Goal: Information Seeking & Learning: Learn about a topic

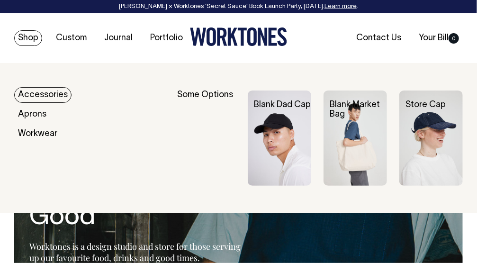
click at [22, 96] on link "Accessories" at bounding box center [42, 95] width 57 height 16
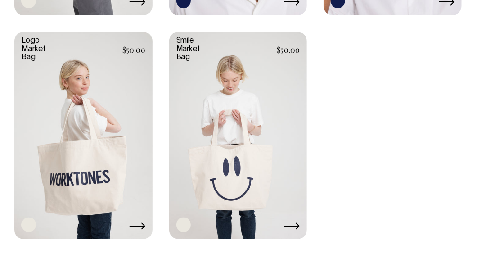
scroll to position [1153, 0]
click at [137, 228] on icon at bounding box center [137, 227] width 16 height 8
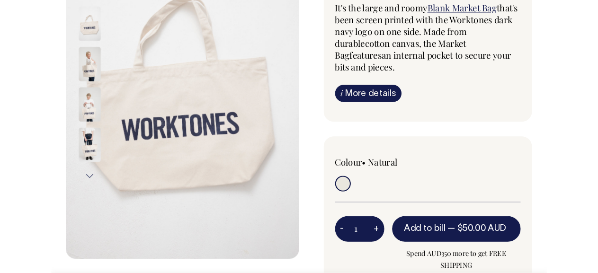
scroll to position [151, 0]
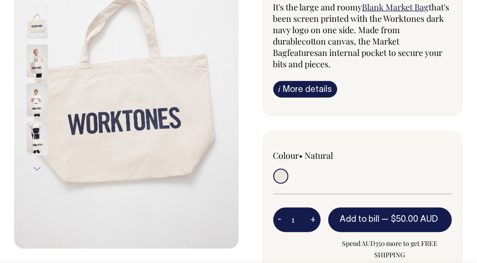
click at [33, 71] on img at bounding box center [37, 61] width 21 height 33
click at [30, 103] on img at bounding box center [37, 99] width 21 height 33
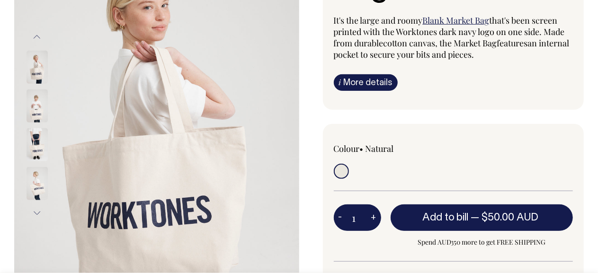
scroll to position [152, 0]
click at [29, 106] on img at bounding box center [37, 105] width 21 height 33
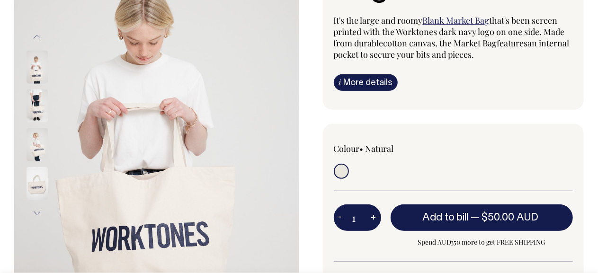
click at [35, 143] on img at bounding box center [37, 144] width 21 height 33
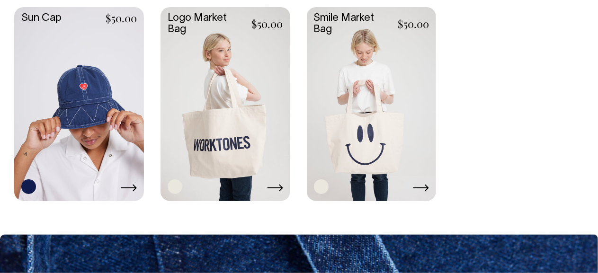
scroll to position [964, 0]
click at [425, 187] on icon at bounding box center [421, 188] width 16 height 8
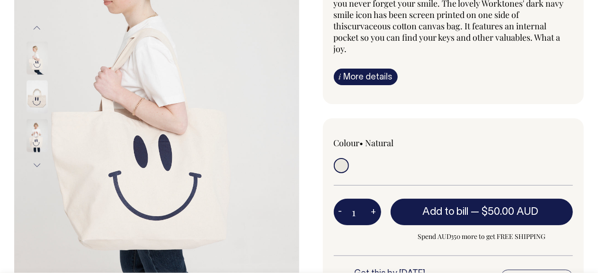
scroll to position [180, 0]
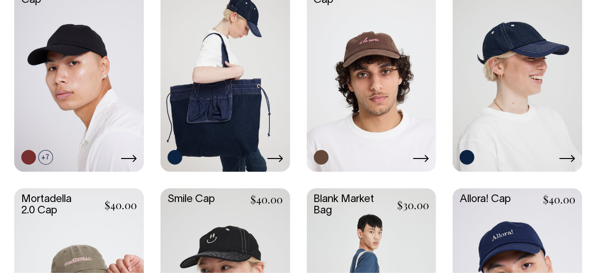
scroll to position [571, 0]
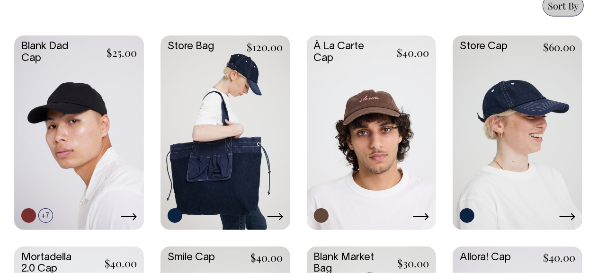
click at [257, 118] on link at bounding box center [226, 132] width 130 height 193
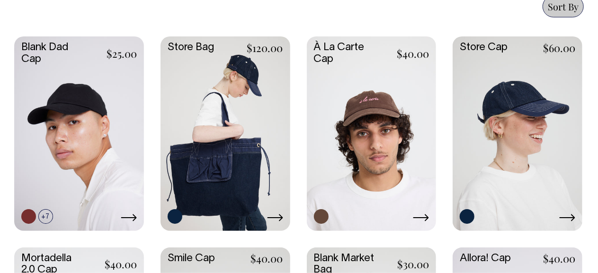
scroll to position [511, 0]
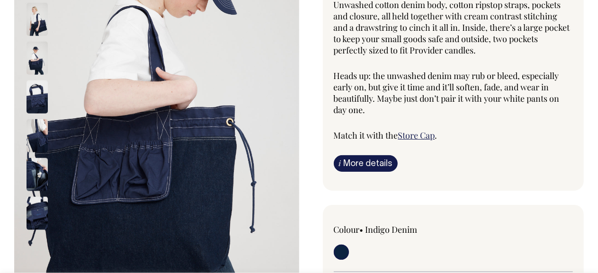
scroll to position [180, 0]
click at [39, 122] on img at bounding box center [37, 135] width 21 height 33
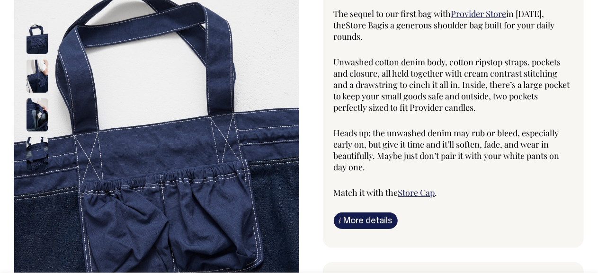
scroll to position [122, 0]
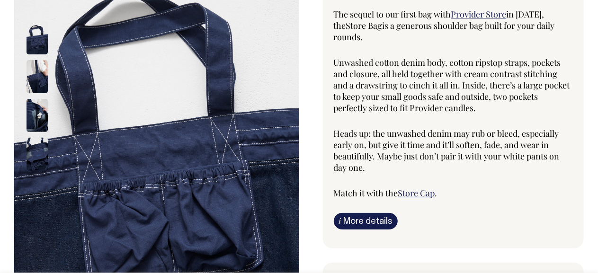
click at [34, 91] on img at bounding box center [37, 76] width 21 height 33
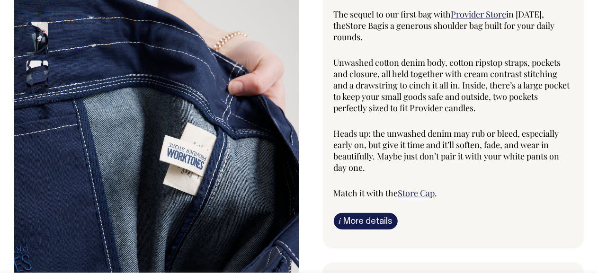
click at [38, 79] on img at bounding box center [37, 76] width 21 height 33
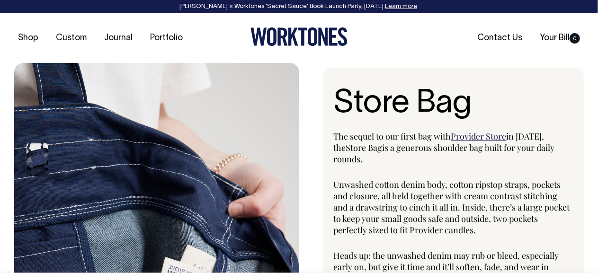
scroll to position [0, 0]
click at [35, 164] on div at bounding box center [49, 82] width 47 height 272
click at [35, 164] on img at bounding box center [37, 159] width 21 height 33
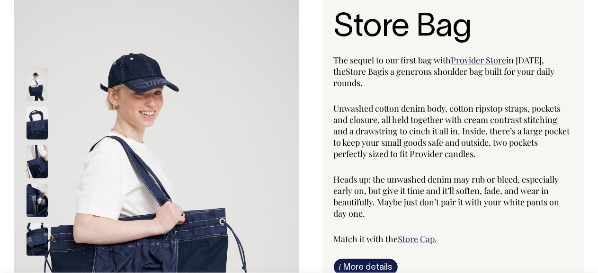
scroll to position [76, 0]
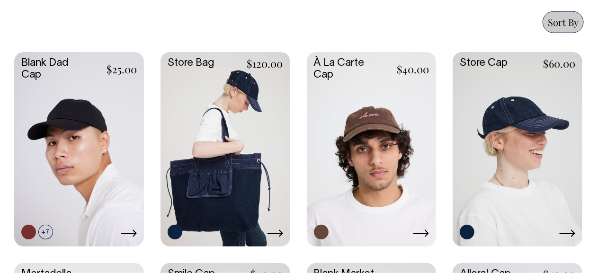
scroll to position [496, 0]
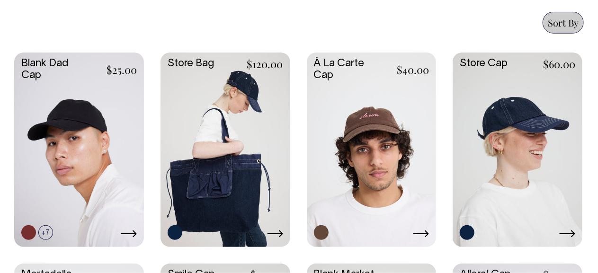
click at [572, 232] on icon at bounding box center [567, 234] width 16 height 8
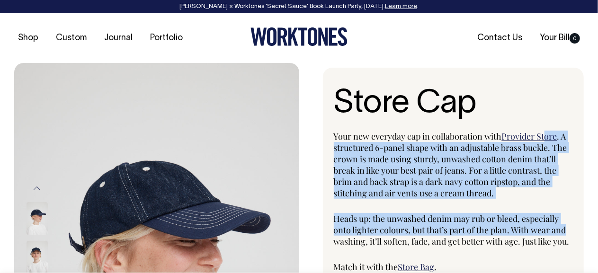
drag, startPoint x: 0, startPoint y: 0, endPoint x: 546, endPoint y: 134, distance: 562.6
click at [546, 134] on div "Your new everyday cap in collaboration with Provider Store . A structured 6-pan…" at bounding box center [454, 202] width 240 height 142
click at [546, 134] on span "Provider Store" at bounding box center [529, 136] width 55 height 11
